Goal: Information Seeking & Learning: Learn about a topic

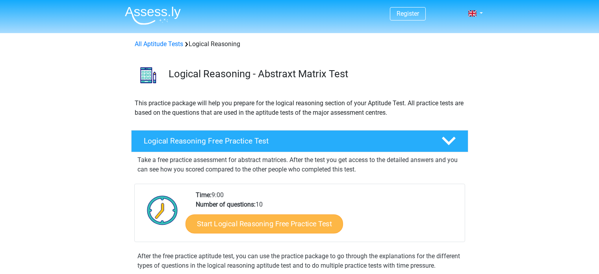
scroll to position [118, 0]
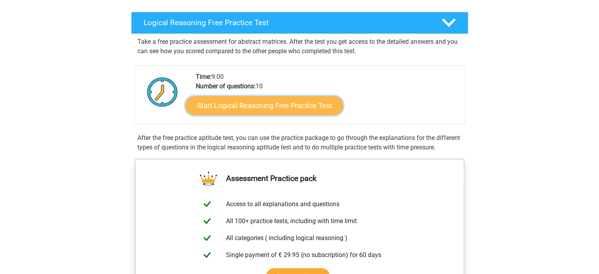
click at [266, 104] on link "Start Logical Reasoning Free Practice Test" at bounding box center [265, 105] width 158 height 19
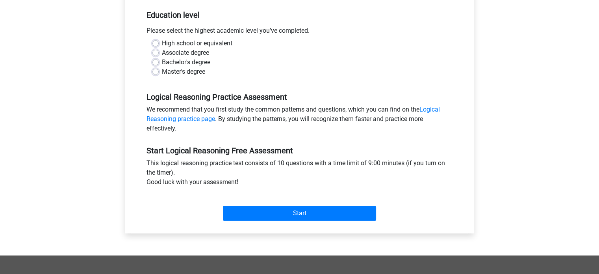
scroll to position [158, 0]
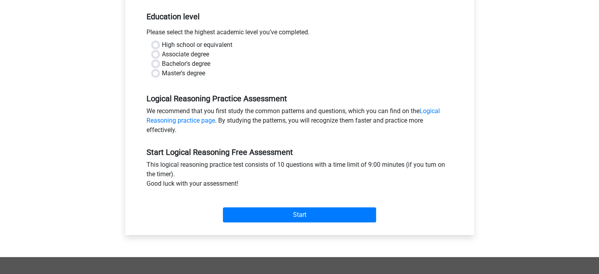
click at [160, 64] on div "Bachelor's degree" at bounding box center [299, 63] width 295 height 9
click at [162, 75] on label "Master's degree" at bounding box center [183, 73] width 43 height 9
click at [156, 75] on input "Master's degree" at bounding box center [155, 73] width 6 height 8
radio input "true"
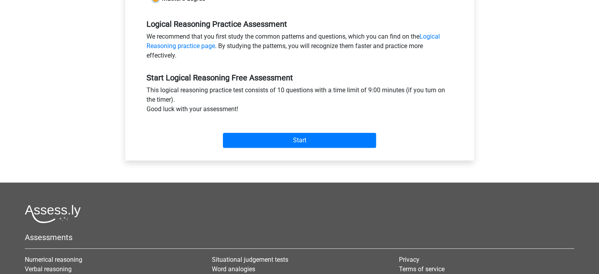
scroll to position [236, 0]
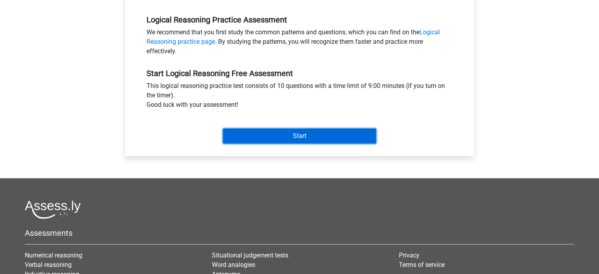
click at [306, 140] on input "Start" at bounding box center [299, 135] width 153 height 15
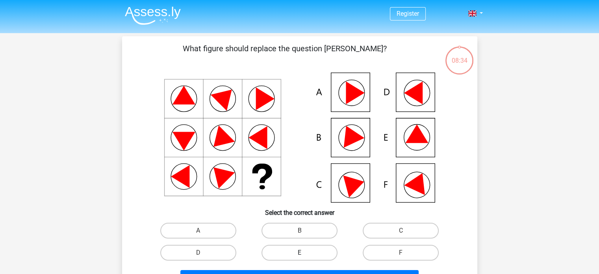
click at [316, 251] on label "E" at bounding box center [300, 253] width 76 height 16
click at [304, 252] on input "E" at bounding box center [301, 254] width 5 height 5
radio input "true"
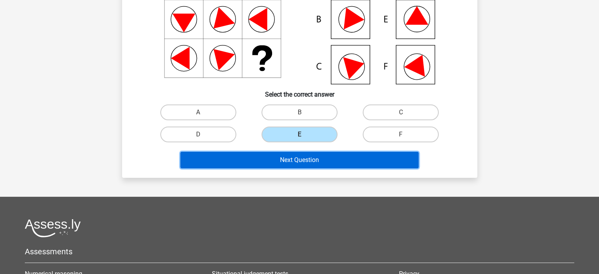
click at [311, 162] on button "Next Question" at bounding box center [299, 160] width 238 height 17
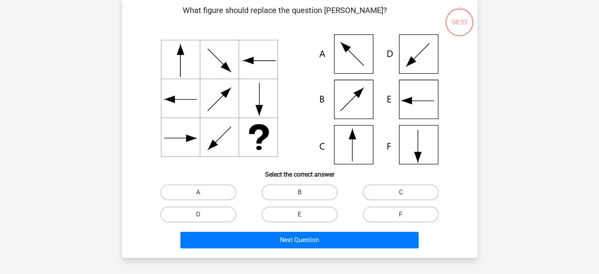
scroll to position [36, 0]
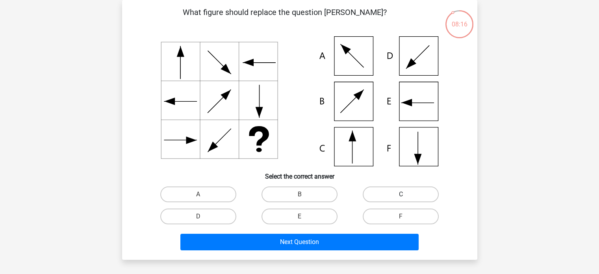
click at [397, 194] on label "C" at bounding box center [401, 194] width 76 height 16
click at [401, 194] on input "C" at bounding box center [403, 196] width 5 height 5
radio input "true"
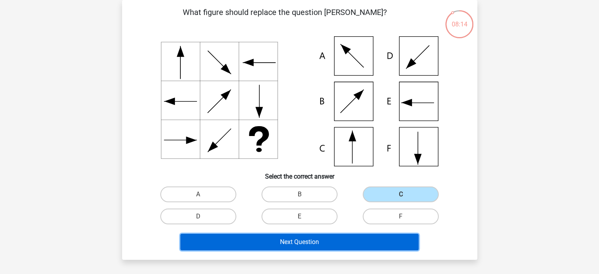
click at [302, 243] on button "Next Question" at bounding box center [299, 242] width 238 height 17
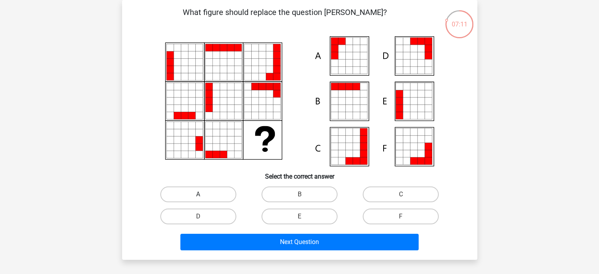
click at [219, 193] on label "A" at bounding box center [198, 194] width 76 height 16
click at [203, 194] on input "A" at bounding box center [200, 196] width 5 height 5
radio input "true"
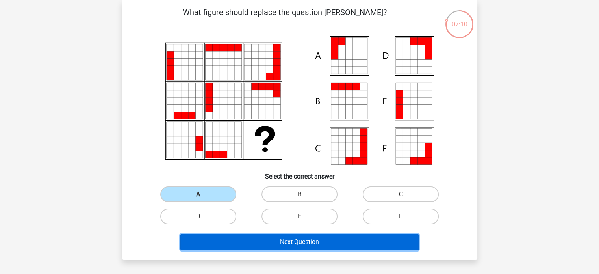
click at [298, 239] on button "Next Question" at bounding box center [299, 242] width 238 height 17
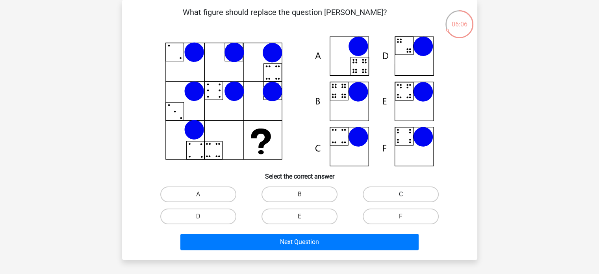
click at [391, 197] on label "C" at bounding box center [401, 194] width 76 height 16
click at [401, 197] on input "C" at bounding box center [403, 196] width 5 height 5
radio input "true"
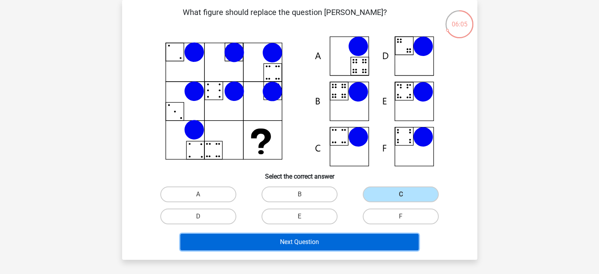
click at [328, 239] on button "Next Question" at bounding box center [299, 242] width 238 height 17
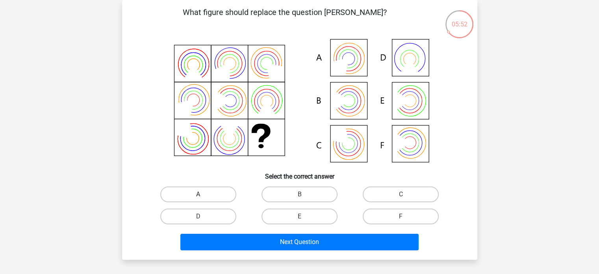
click at [225, 197] on label "A" at bounding box center [198, 194] width 76 height 16
click at [203, 197] on input "A" at bounding box center [200, 196] width 5 height 5
radio input "true"
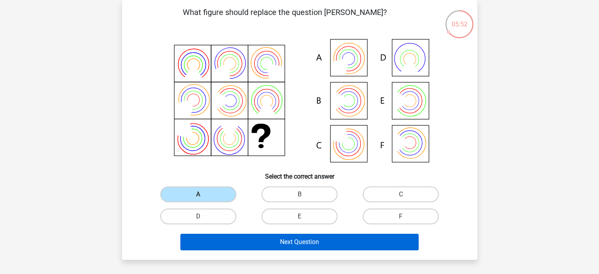
drag, startPoint x: 298, startPoint y: 232, endPoint x: 298, endPoint y: 238, distance: 5.5
click at [298, 234] on div "Next Question" at bounding box center [300, 240] width 330 height 26
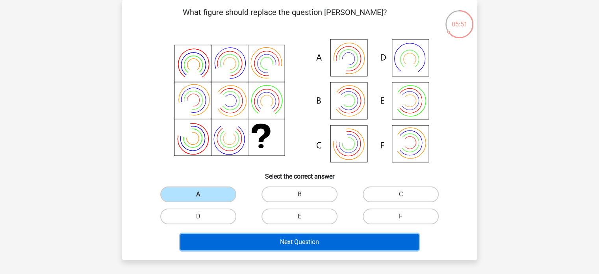
click at [298, 238] on button "Next Question" at bounding box center [299, 242] width 238 height 17
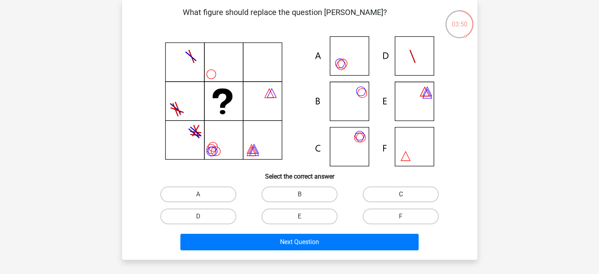
click at [369, 193] on label "C" at bounding box center [401, 194] width 76 height 16
click at [401, 194] on input "C" at bounding box center [403, 196] width 5 height 5
radio input "true"
click at [206, 189] on label "A" at bounding box center [198, 194] width 76 height 16
click at [203, 194] on input "A" at bounding box center [200, 196] width 5 height 5
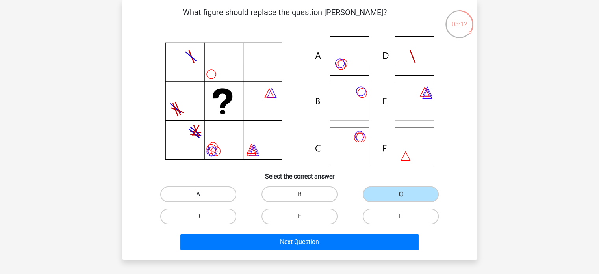
radio input "true"
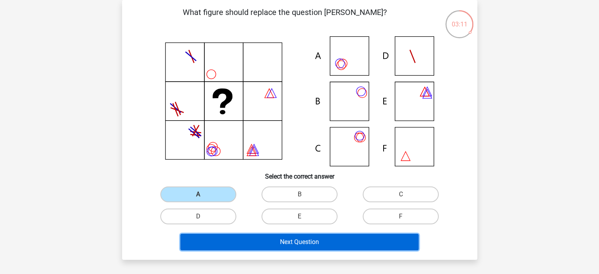
click at [304, 240] on button "Next Question" at bounding box center [299, 242] width 238 height 17
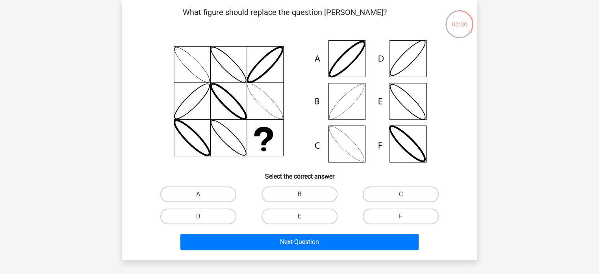
scroll to position [39, 0]
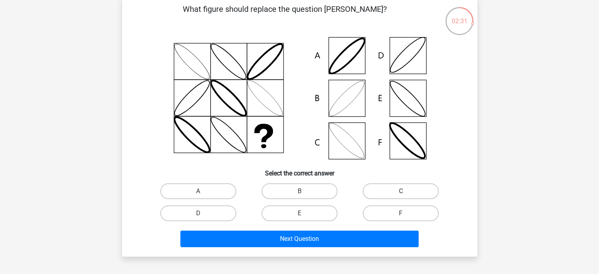
click at [383, 191] on label "C" at bounding box center [401, 191] width 76 height 16
click at [401, 191] on input "C" at bounding box center [403, 193] width 5 height 5
radio input "true"
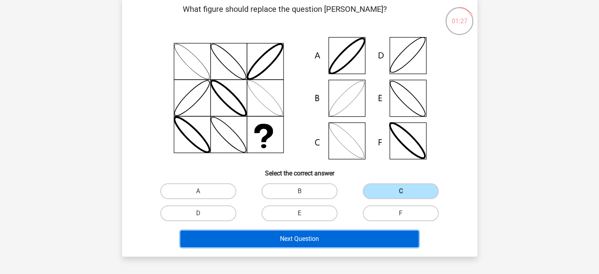
click at [310, 240] on button "Next Question" at bounding box center [299, 238] width 238 height 17
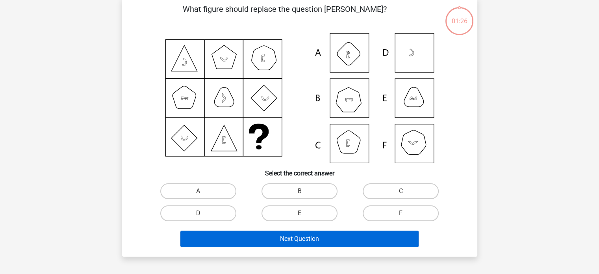
scroll to position [36, 0]
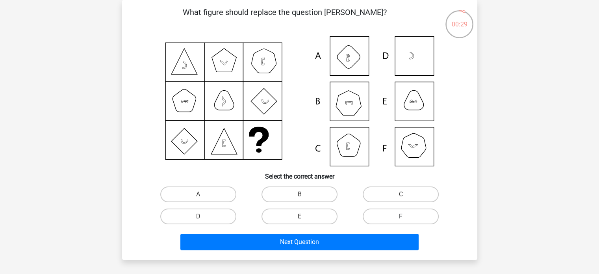
click at [382, 210] on label "F" at bounding box center [401, 216] width 76 height 16
click at [401, 216] on input "F" at bounding box center [403, 218] width 5 height 5
radio input "true"
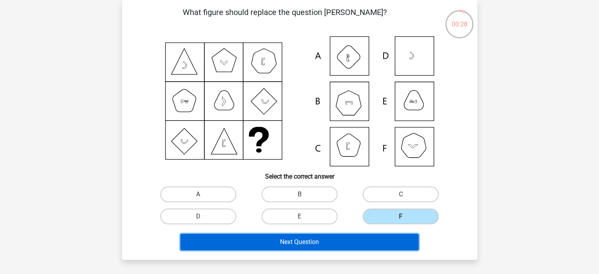
click at [360, 247] on button "Next Question" at bounding box center [299, 242] width 238 height 17
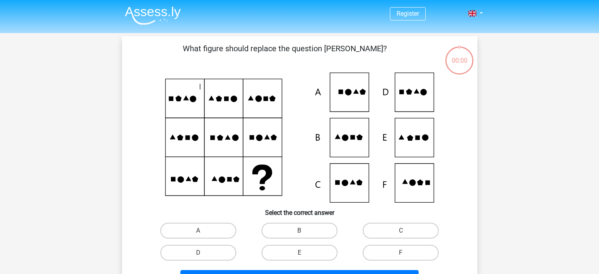
scroll to position [36, 0]
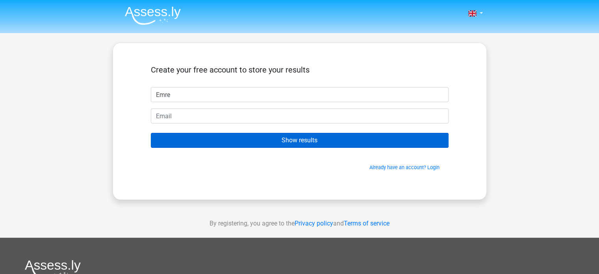
type input "Emre"
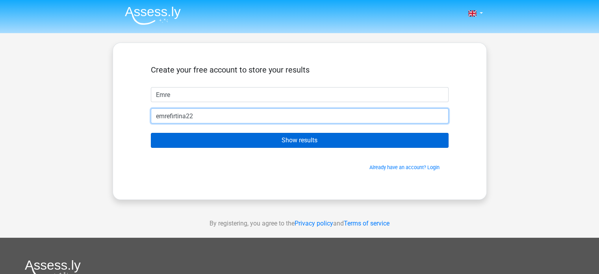
click at [151, 133] on input "Show results" at bounding box center [300, 140] width 298 height 15
type input "[EMAIL_ADDRESS][DOMAIN_NAME]"
click at [151, 133] on input "Show results" at bounding box center [300, 140] width 298 height 15
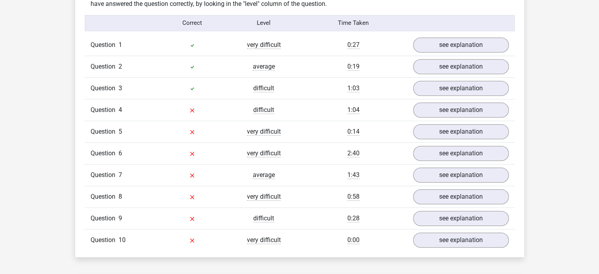
scroll to position [630, 0]
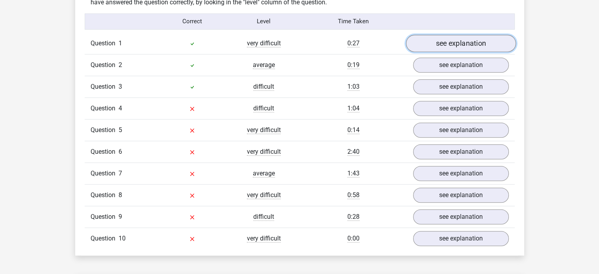
click at [448, 46] on link "see explanation" at bounding box center [461, 43] width 110 height 17
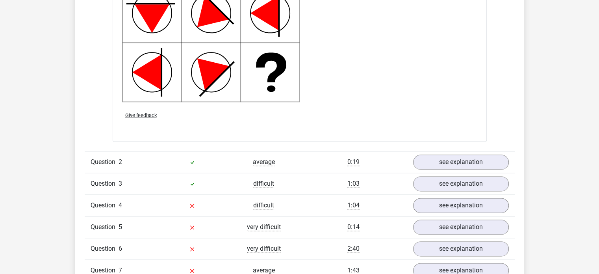
scroll to position [1064, 0]
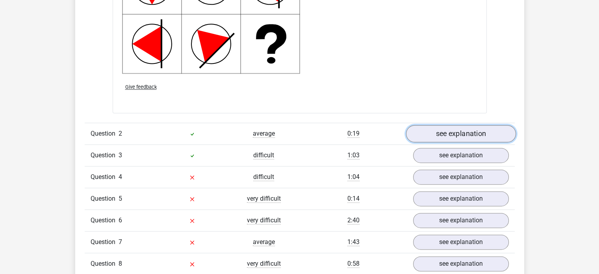
click at [449, 136] on link "see explanation" at bounding box center [461, 133] width 110 height 17
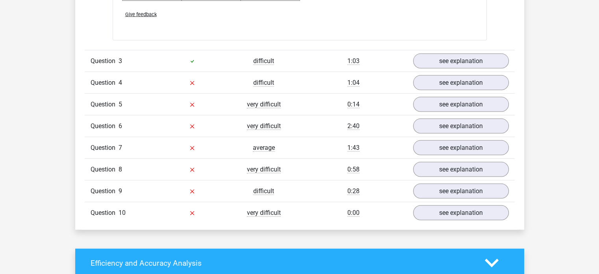
scroll to position [1654, 0]
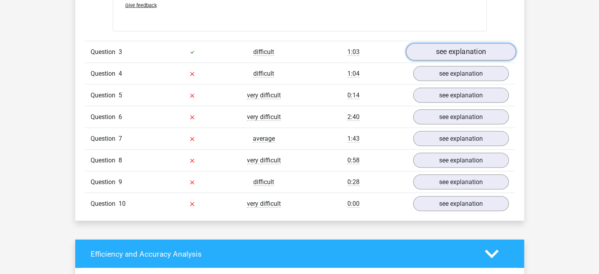
click at [444, 58] on link "see explanation" at bounding box center [461, 51] width 110 height 17
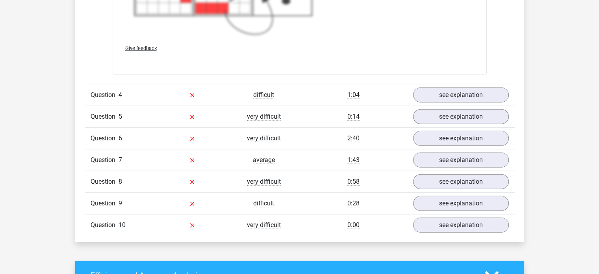
scroll to position [2206, 0]
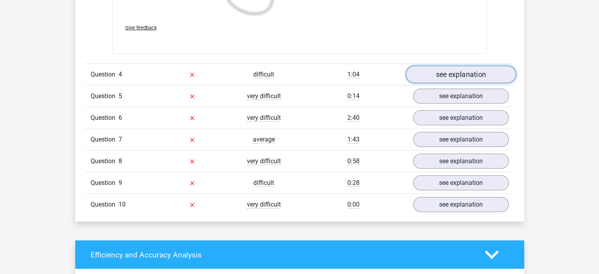
click at [449, 72] on link "see explanation" at bounding box center [461, 74] width 110 height 17
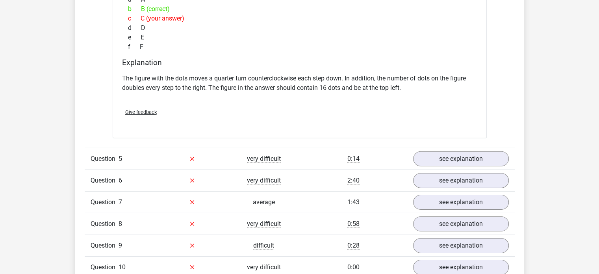
scroll to position [2521, 0]
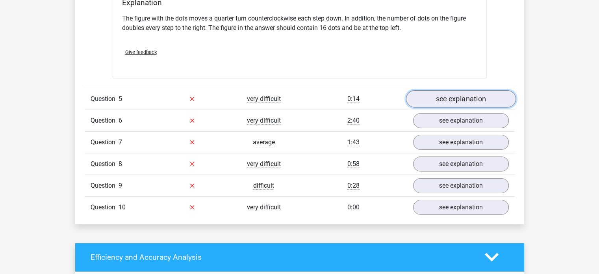
click at [454, 98] on link "see explanation" at bounding box center [461, 98] width 110 height 17
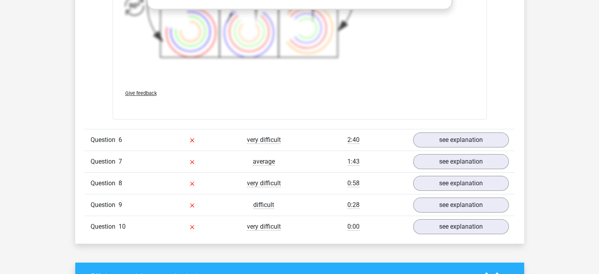
scroll to position [3033, 0]
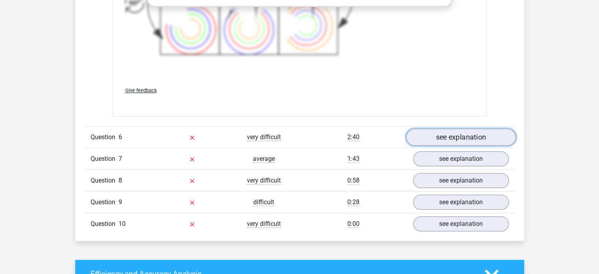
click at [448, 135] on link "see explanation" at bounding box center [461, 136] width 110 height 17
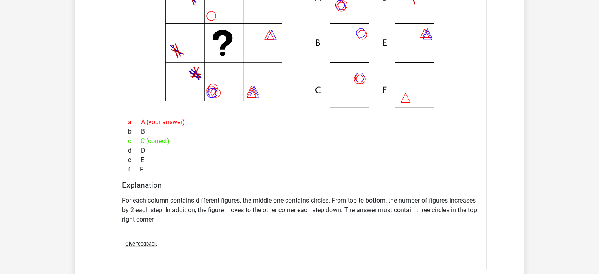
scroll to position [3230, 0]
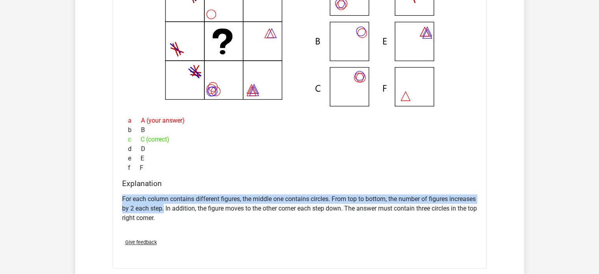
drag, startPoint x: 123, startPoint y: 197, endPoint x: 192, endPoint y: 208, distance: 69.8
click at [192, 208] on p "For each column contains different figures, the middle one contains circles. Fr…" at bounding box center [299, 208] width 355 height 28
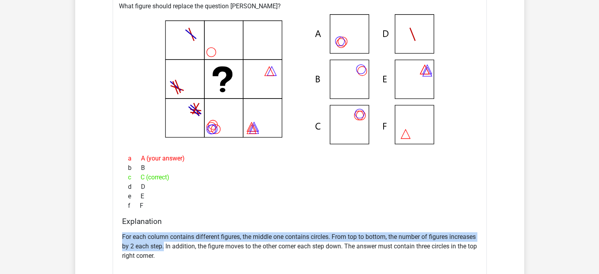
scroll to position [3191, 0]
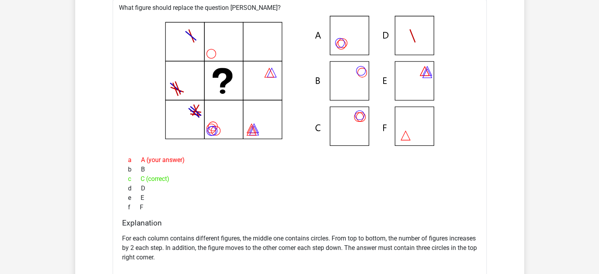
drag, startPoint x: 209, startPoint y: 252, endPoint x: 295, endPoint y: 257, distance: 86.4
click at [300, 255] on p "For each column contains different figures, the middle one contains circles. Fr…" at bounding box center [299, 248] width 355 height 28
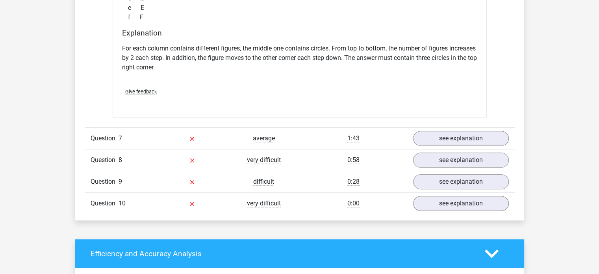
scroll to position [3388, 0]
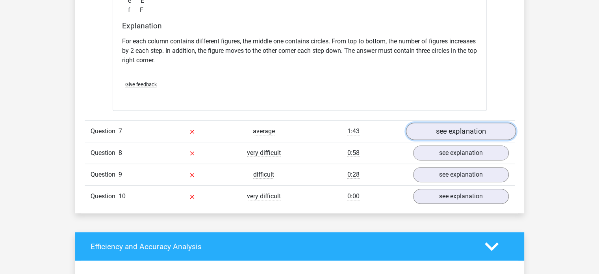
click at [454, 127] on link "see explanation" at bounding box center [461, 131] width 110 height 17
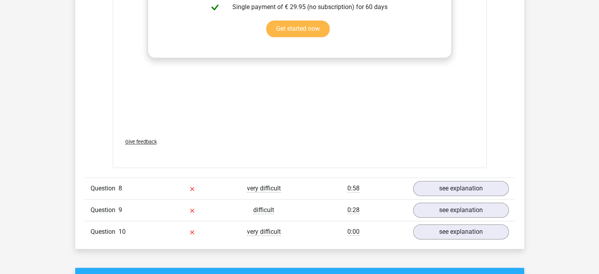
scroll to position [3900, 0]
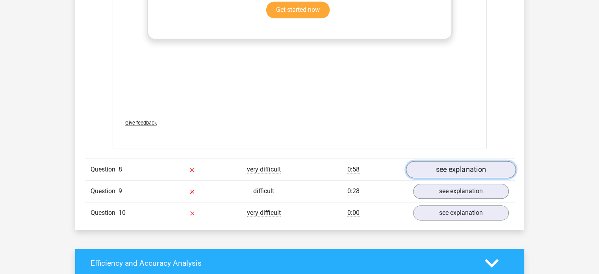
click at [439, 168] on link "see explanation" at bounding box center [461, 169] width 110 height 17
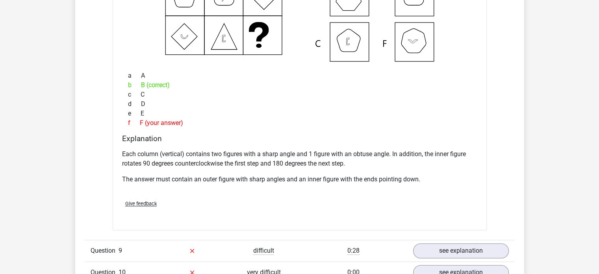
scroll to position [4175, 0]
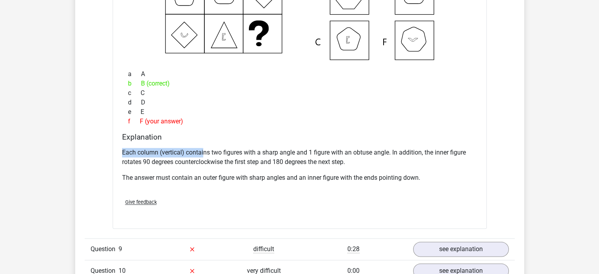
drag, startPoint x: 112, startPoint y: 147, endPoint x: 203, endPoint y: 143, distance: 91.0
click at [203, 143] on div "What figure should replace the question [PERSON_NAME]?" at bounding box center [300, 71] width 374 height 314
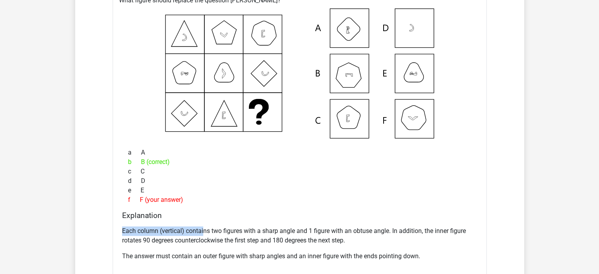
scroll to position [4097, 0]
drag, startPoint x: 217, startPoint y: 225, endPoint x: 209, endPoint y: 226, distance: 7.6
click at [216, 226] on p "Each column (vertical) contains two figures with a sharp angle and 1 figure wit…" at bounding box center [299, 235] width 355 height 19
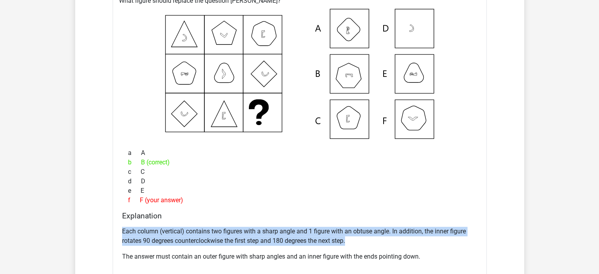
drag, startPoint x: 118, startPoint y: 226, endPoint x: 353, endPoint y: 234, distance: 234.9
click at [353, 234] on div "What figure should replace the question [PERSON_NAME]?" at bounding box center [300, 150] width 374 height 314
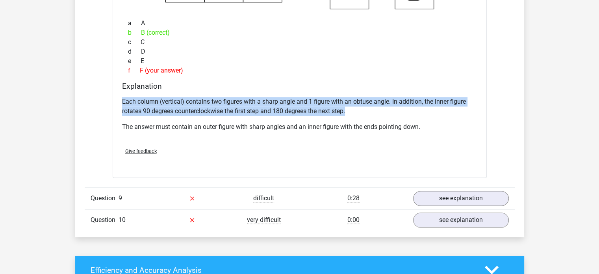
scroll to position [4254, 0]
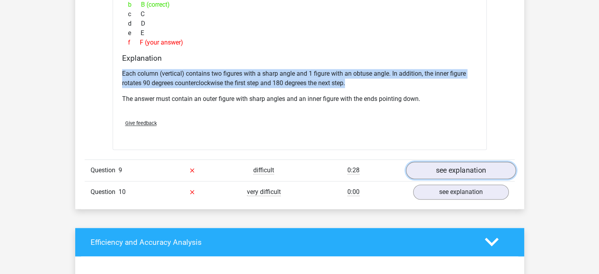
click at [462, 167] on link "see explanation" at bounding box center [461, 170] width 110 height 17
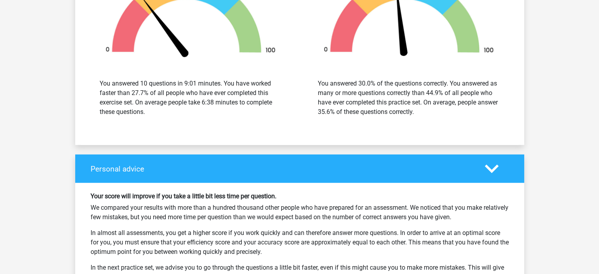
scroll to position [5318, 0]
